Goal: Information Seeking & Learning: Learn about a topic

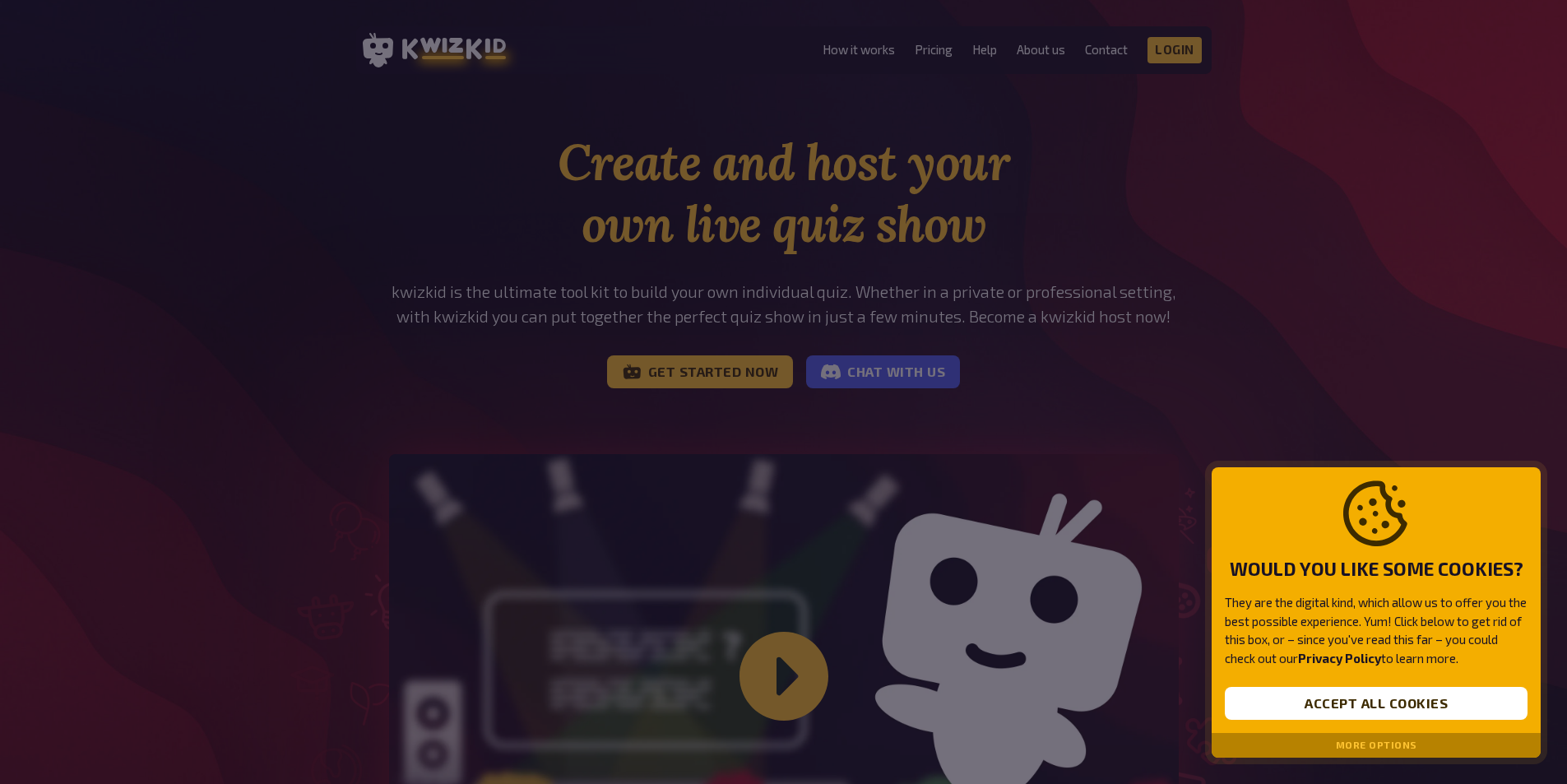
click at [1290, 222] on div at bounding box center [784, 392] width 1567 height 784
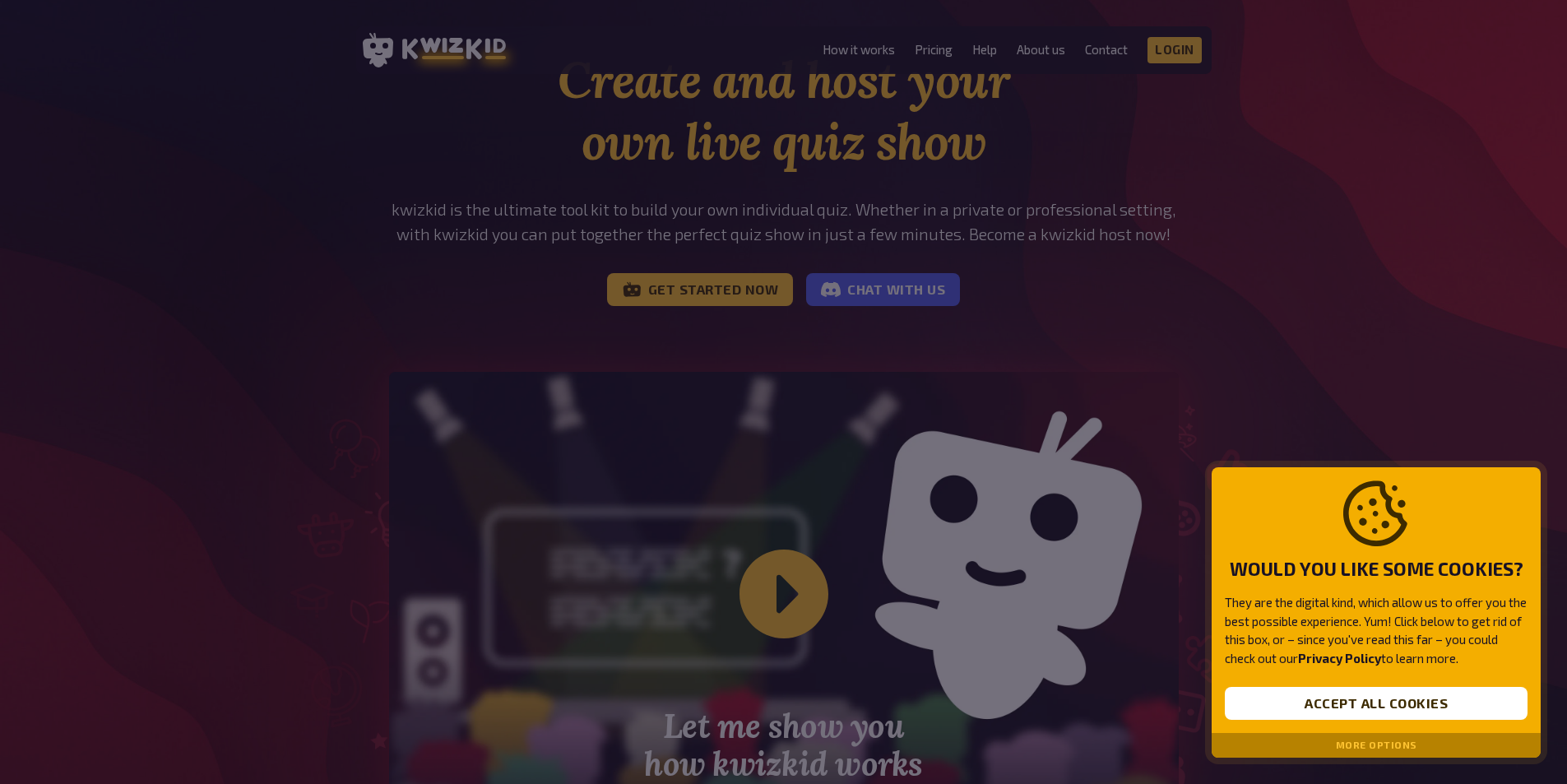
click at [1382, 747] on button "More options" at bounding box center [1377, 745] width 82 height 12
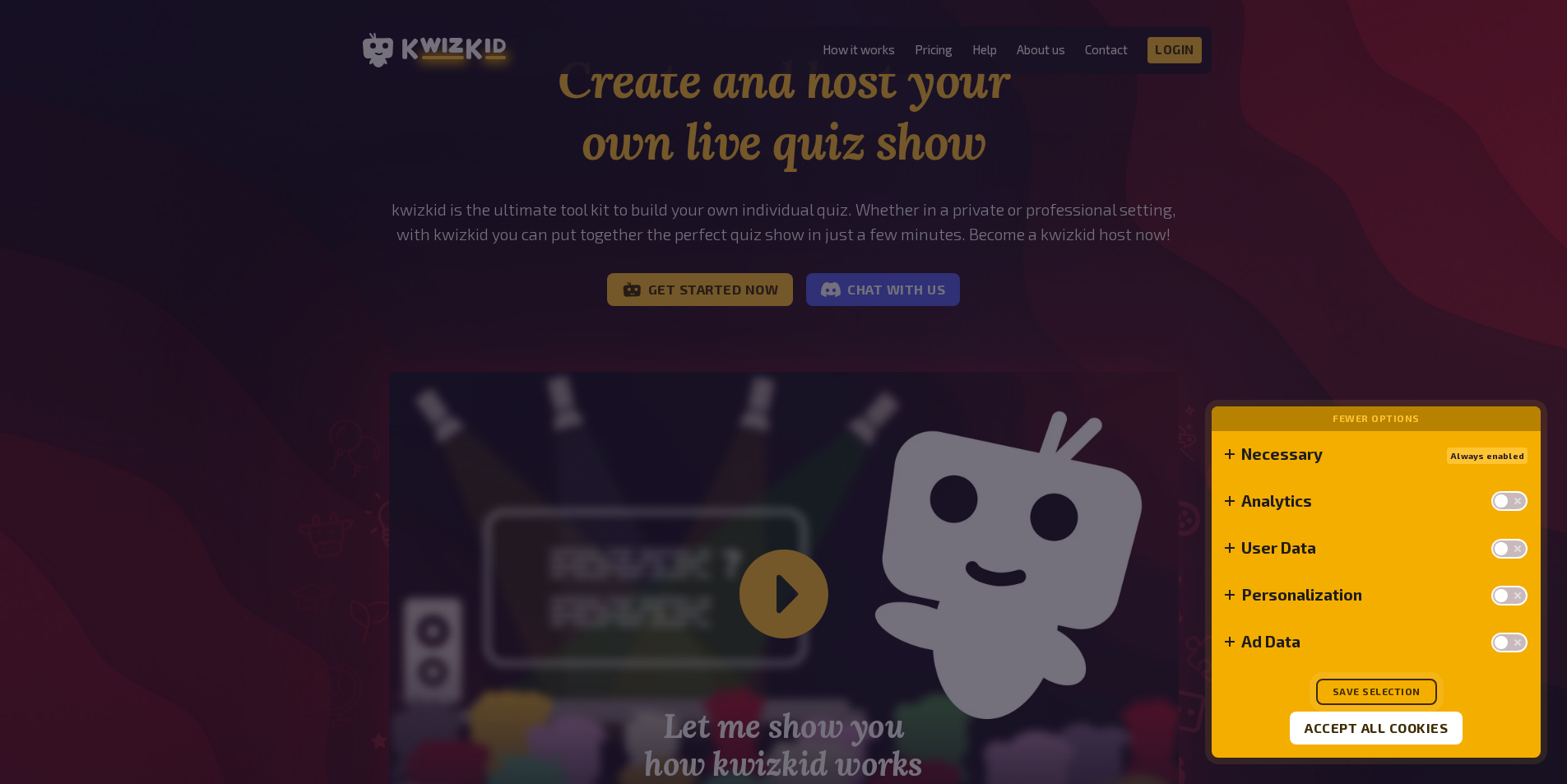
click at [1380, 699] on button "Save selection" at bounding box center [1376, 691] width 121 height 26
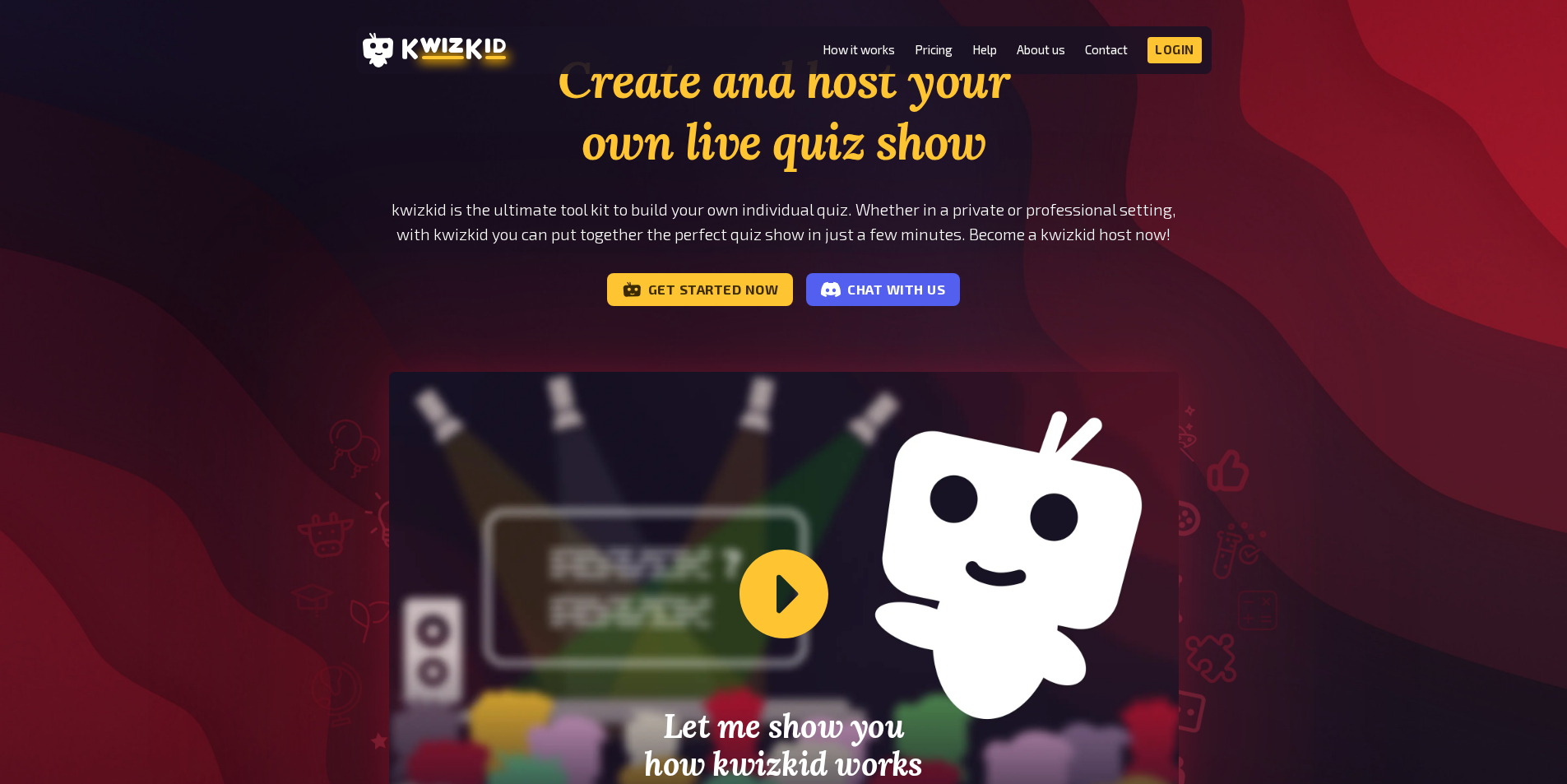
click at [935, 41] on li "Pricing" at bounding box center [933, 50] width 38 height 26
click at [935, 45] on link "Pricing" at bounding box center [933, 50] width 38 height 14
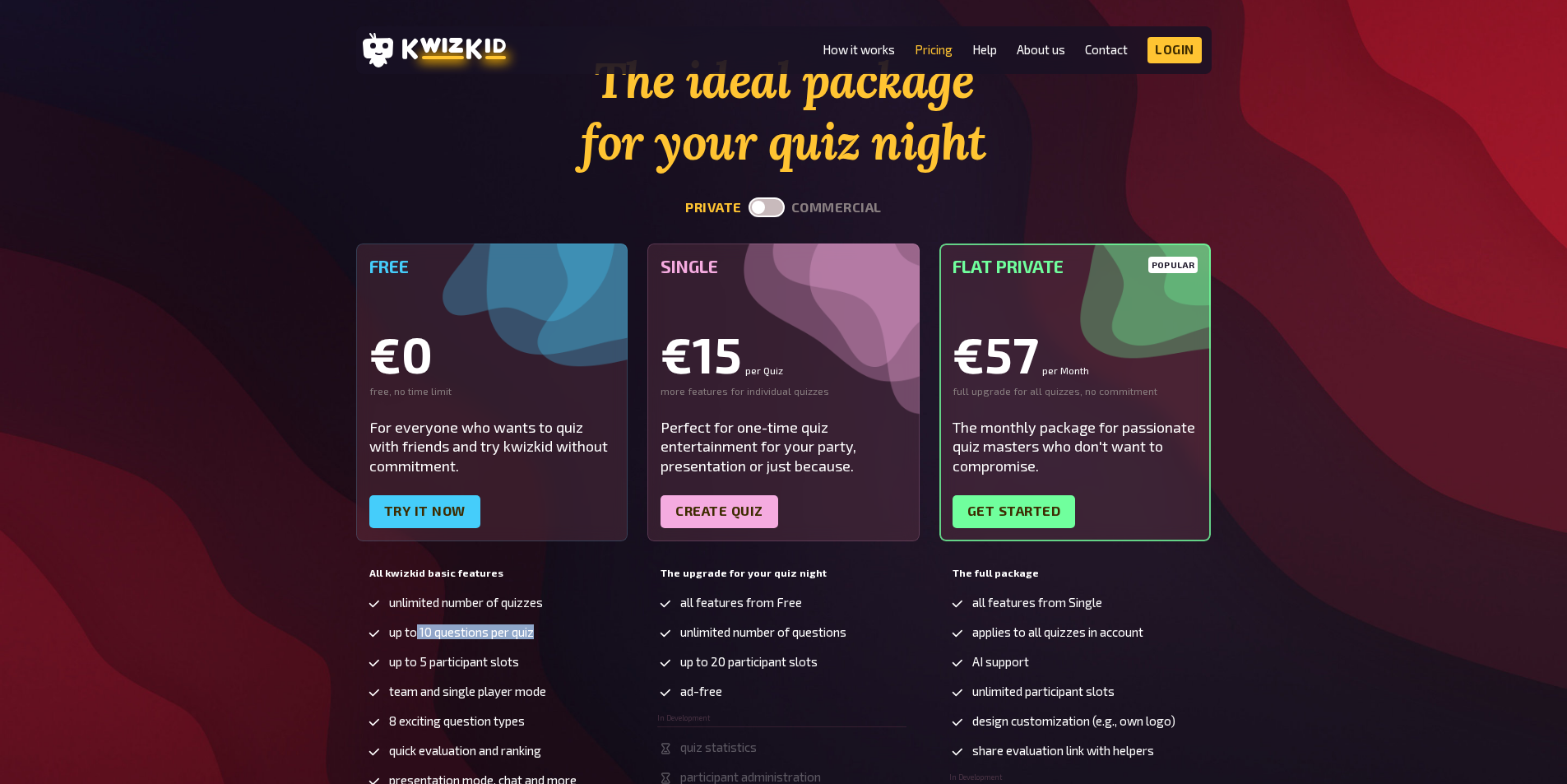
drag, startPoint x: 418, startPoint y: 635, endPoint x: 613, endPoint y: 616, distance: 195.9
click at [613, 616] on ul "unlimited number of quizzes up to 10 questions per quiz up to 5 participant slo…" at bounding box center [491, 720] width 249 height 249
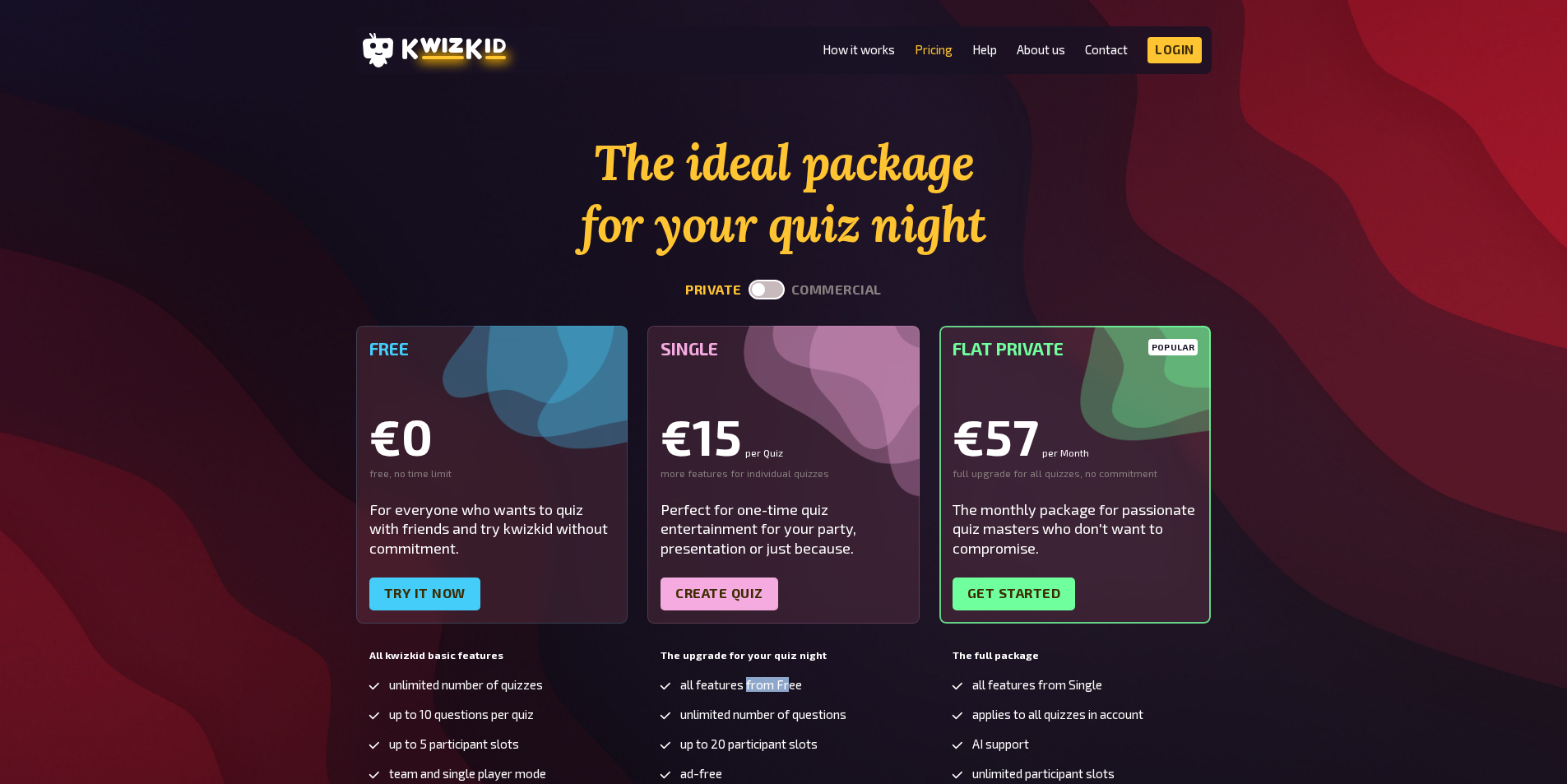
drag, startPoint x: 749, startPoint y: 680, endPoint x: 787, endPoint y: 677, distance: 38.1
click at [787, 677] on span "all features from Free" at bounding box center [741, 684] width 122 height 14
click at [823, 56] on link "How it works" at bounding box center [858, 50] width 72 height 14
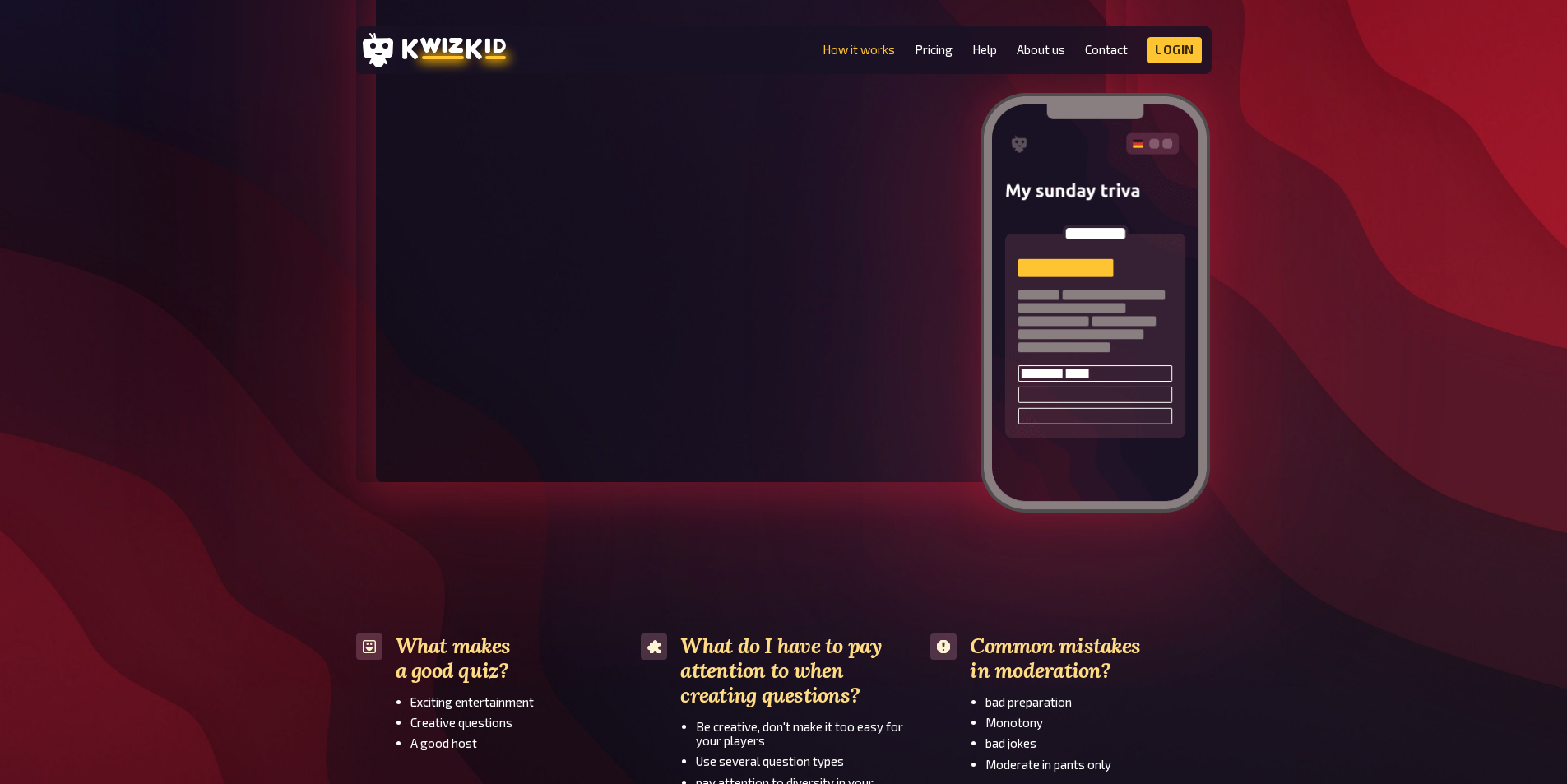
scroll to position [2385, 0]
